Goal: Obtain resource: Download file/media

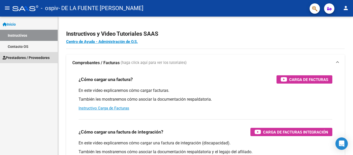
click at [26, 58] on span "Prestadores / Proveedores" at bounding box center [26, 58] width 47 height 6
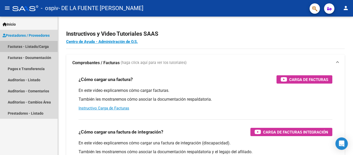
click at [40, 46] on link "Facturas - Listado/Carga" at bounding box center [29, 46] width 58 height 11
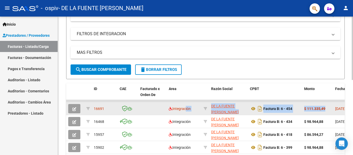
drag, startPoint x: 325, startPoint y: 109, endPoint x: 184, endPoint y: 109, distance: 140.9
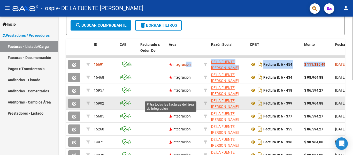
scroll to position [129, 0]
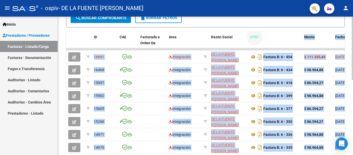
drag, startPoint x: 281, startPoint y: 44, endPoint x: 353, endPoint y: 45, distance: 71.4
click at [353, 45] on div "Video tutorial PRESTADORES -> Listado de CPBTs Emitidos por Prestadores / Prove…" at bounding box center [206, 36] width 296 height 298
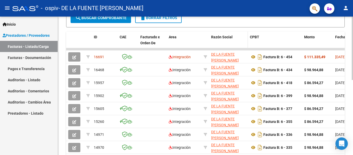
click at [213, 40] on datatable-header-cell "Razón Social" at bounding box center [228, 43] width 39 height 23
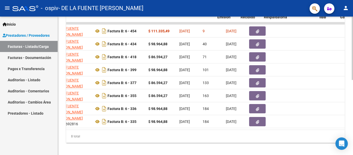
scroll to position [0, 139]
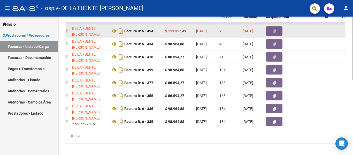
click at [278, 30] on button "button" at bounding box center [274, 30] width 17 height 9
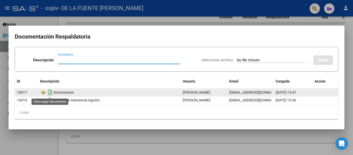
click at [50, 93] on icon "Descargar documento" at bounding box center [50, 92] width 7 height 8
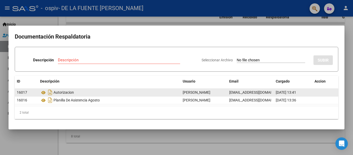
click at [0, 132] on div at bounding box center [176, 77] width 353 height 155
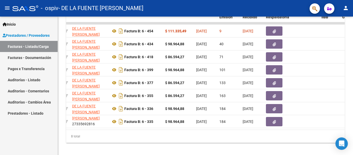
click at [31, 93] on link "Auditorías - Comentarios" at bounding box center [29, 90] width 58 height 11
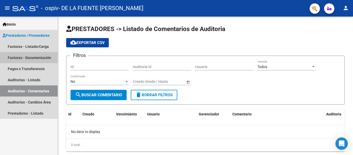
click at [33, 56] on link "Facturas - Documentación" at bounding box center [29, 57] width 58 height 11
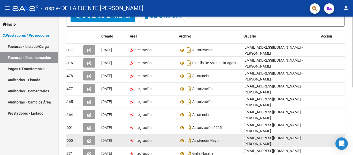
scroll to position [78, 0]
